Goal: Task Accomplishment & Management: Manage account settings

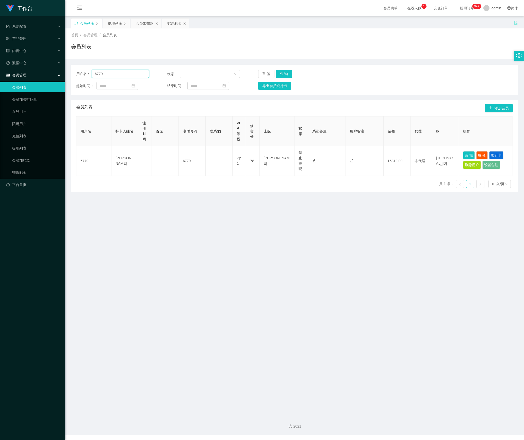
drag, startPoint x: 121, startPoint y: 73, endPoint x: 44, endPoint y: 74, distance: 77.7
click at [42, 73] on section "工作台 系统配置 产品管理 内容中心 数据中心 会员管理 会员列表 会员加减打码量 在线用户 陪玩用户 充值列表 提现列表 会员加扣款 赠送彩金 平台首页 保…" at bounding box center [262, 217] width 524 height 435
paste input "xiayong2000"
click at [288, 74] on button "查 询" at bounding box center [284, 74] width 16 height 8
click at [132, 76] on input "xiayong2000" at bounding box center [120, 74] width 57 height 8
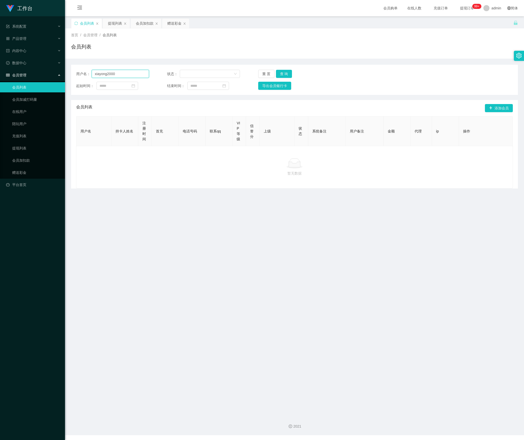
drag, startPoint x: 119, startPoint y: 74, endPoint x: 36, endPoint y: 74, distance: 83.3
click at [28, 71] on section "工作台 系统配置 产品管理 内容中心 数据中心 会员管理 会员列表 会员加减打码量 在线用户 陪玩用户 充值列表 提现列表 会员加扣款 赠送彩金 平台首页 保…" at bounding box center [262, 217] width 524 height 435
click at [284, 75] on button "查 询" at bounding box center [284, 74] width 16 height 8
drag, startPoint x: 129, startPoint y: 72, endPoint x: 54, endPoint y: 81, distance: 75.7
click at [46, 76] on section "工作台 系统配置 产品管理 内容中心 数据中心 会员管理 会员列表 会员加减打码量 在线用户 陪玩用户 充值列表 提现列表 会员加扣款 赠送彩金 平台首页 保…" at bounding box center [262, 217] width 524 height 435
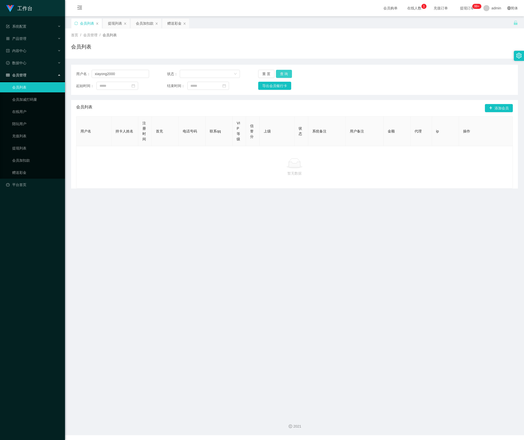
click at [283, 74] on button "查 询" at bounding box center [284, 74] width 16 height 8
drag, startPoint x: 87, startPoint y: 76, endPoint x: -20, endPoint y: 76, distance: 107.7
click at [0, 76] on html "工作台 系统配置 产品管理 内容中心 数据中心 会员管理 会员列表 会员加减打码量 在线用户 陪玩用户 充值列表 提现列表 会员加扣款 赠送彩金 平台首页 保…" at bounding box center [262, 220] width 524 height 440
paste input "khookianfung"
click at [284, 71] on button "查 询" at bounding box center [284, 74] width 16 height 8
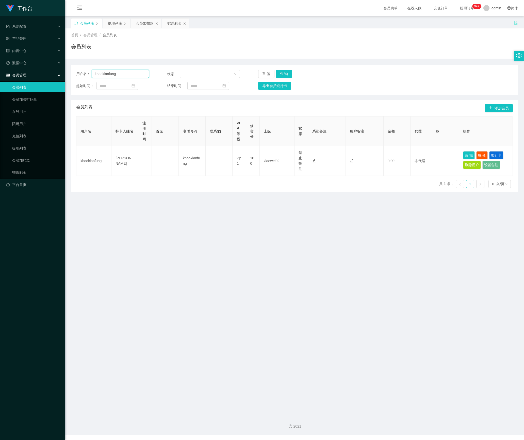
drag, startPoint x: 127, startPoint y: 75, endPoint x: 205, endPoint y: 92, distance: 79.2
click at [37, 76] on section "工作台 系统配置 产品管理 内容中心 数据中心 会员管理 会员列表 会员加减打码量 在线用户 陪玩用户 充值列表 提现列表 会员加扣款 赠送彩金 平台首页 保…" at bounding box center [262, 217] width 524 height 435
paste input "Cxinyi526"
type input "Cxinyi526"
click at [287, 74] on button "查 询" at bounding box center [284, 74] width 16 height 8
